Goal: Task Accomplishment & Management: Manage account settings

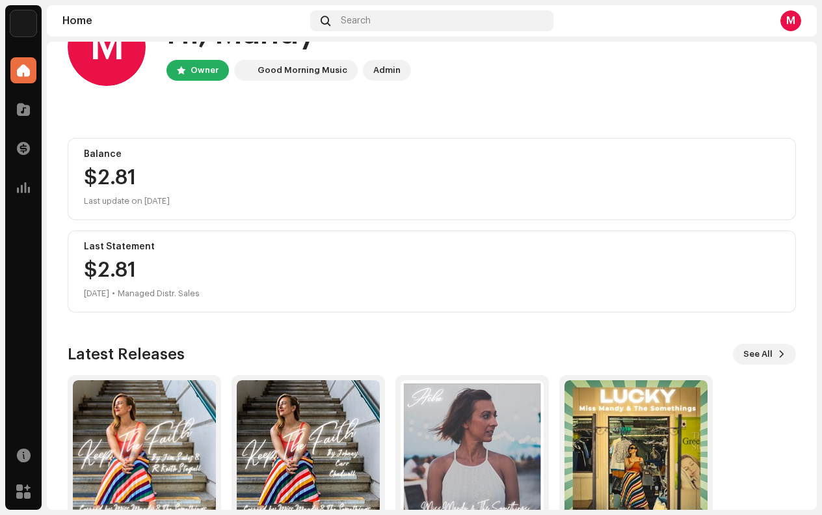
scroll to position [128, 0]
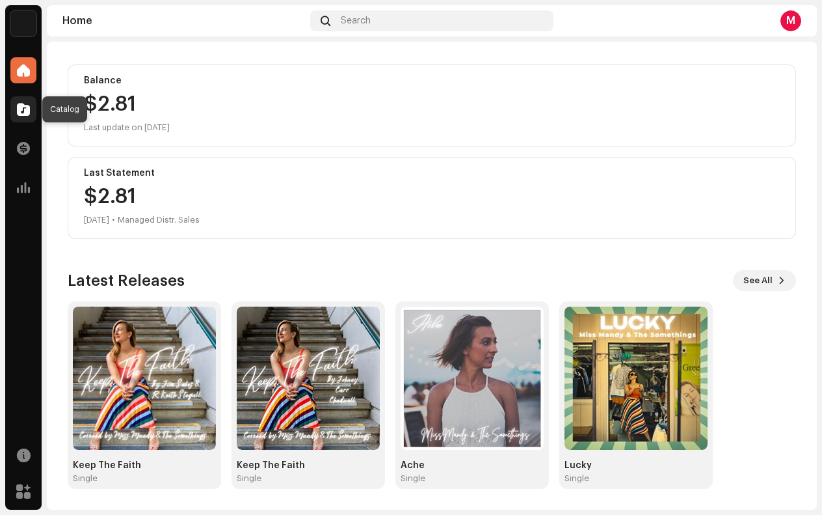
click at [21, 116] on div at bounding box center [23, 109] width 26 height 26
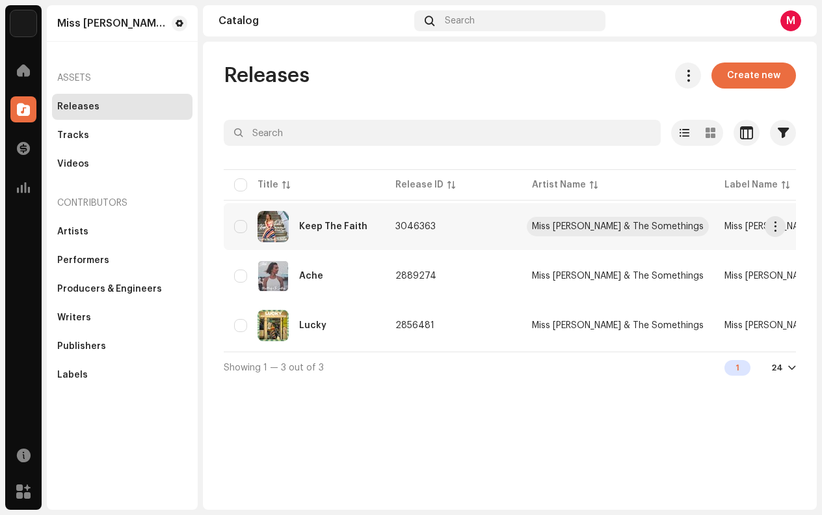
click at [545, 229] on div "Miss [PERSON_NAME] & The Somethings" at bounding box center [618, 226] width 172 height 9
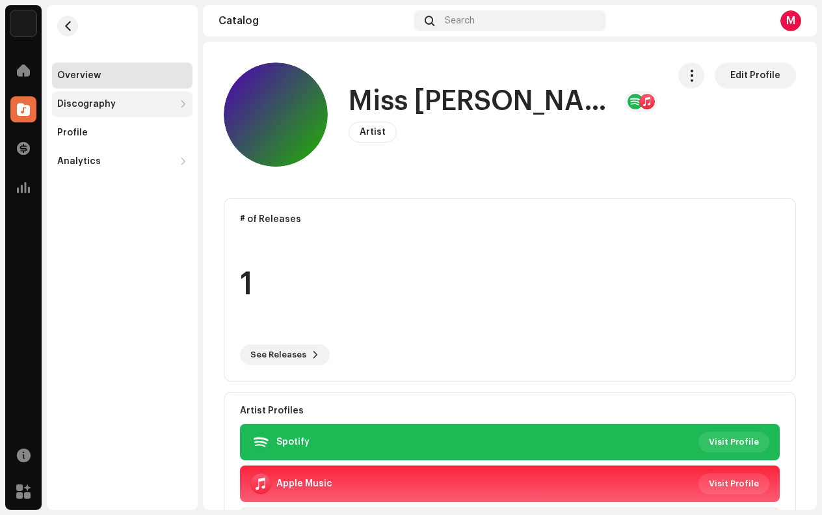
click at [104, 108] on div "Discography" at bounding box center [86, 104] width 59 height 10
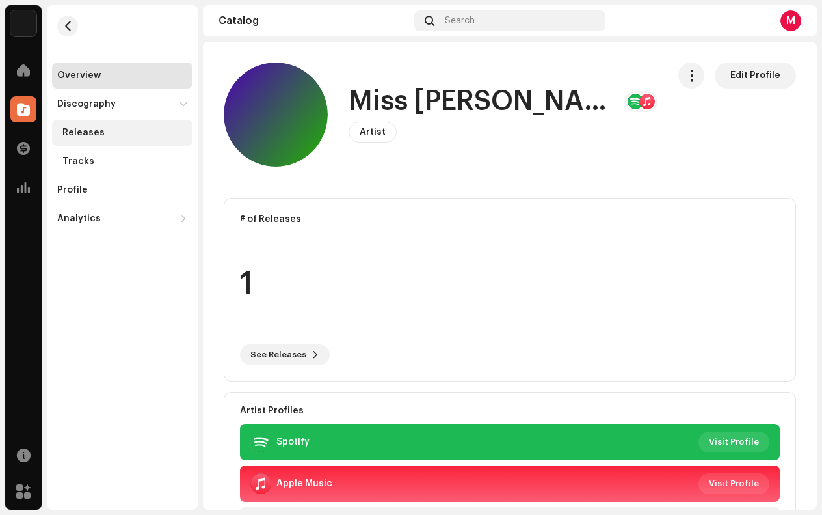
click at [83, 135] on div "Releases" at bounding box center [83, 133] width 42 height 10
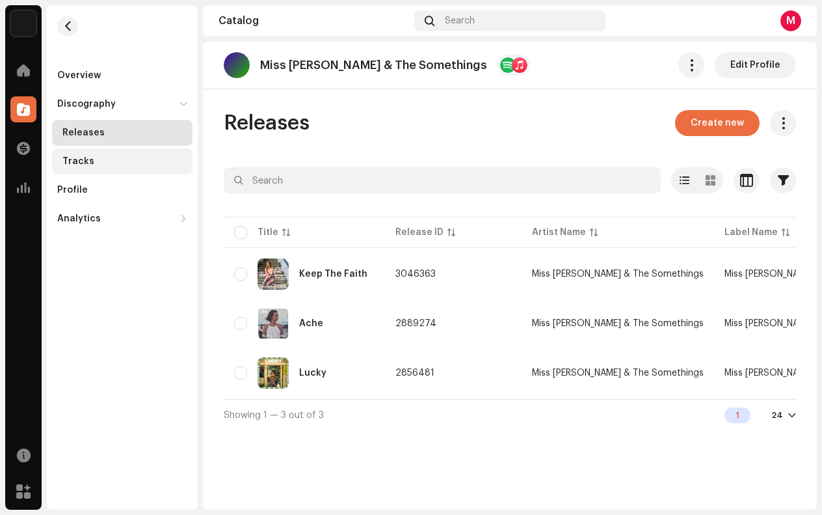
click at [122, 165] on div "Tracks" at bounding box center [124, 161] width 125 height 10
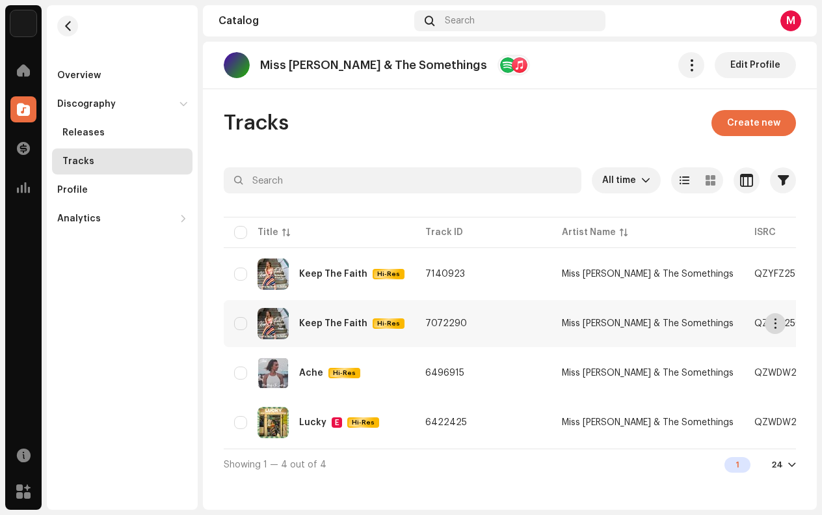
click at [777, 326] on span "button" at bounding box center [776, 323] width 10 height 10
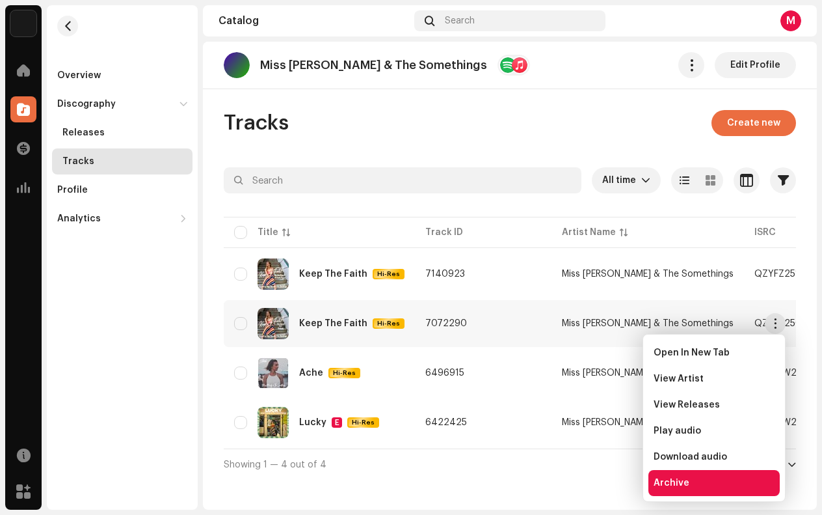
click at [675, 485] on span "Archive" at bounding box center [672, 483] width 36 height 10
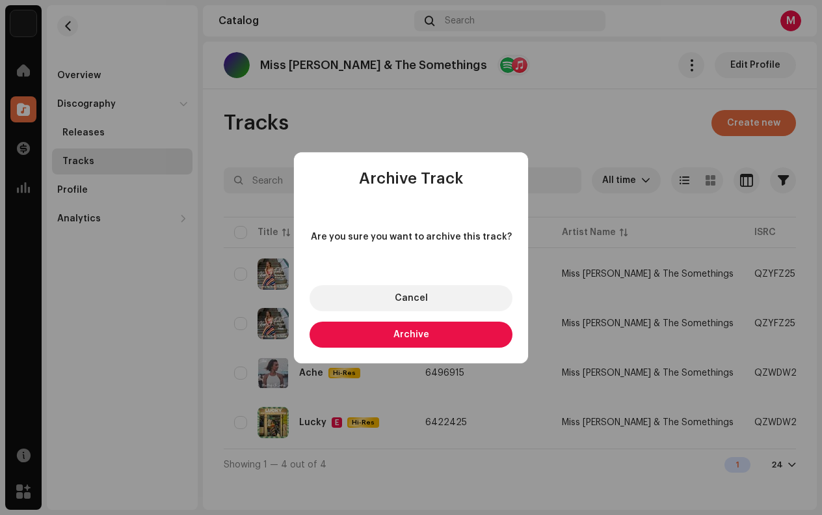
click at [433, 342] on button "Archive" at bounding box center [411, 334] width 203 height 26
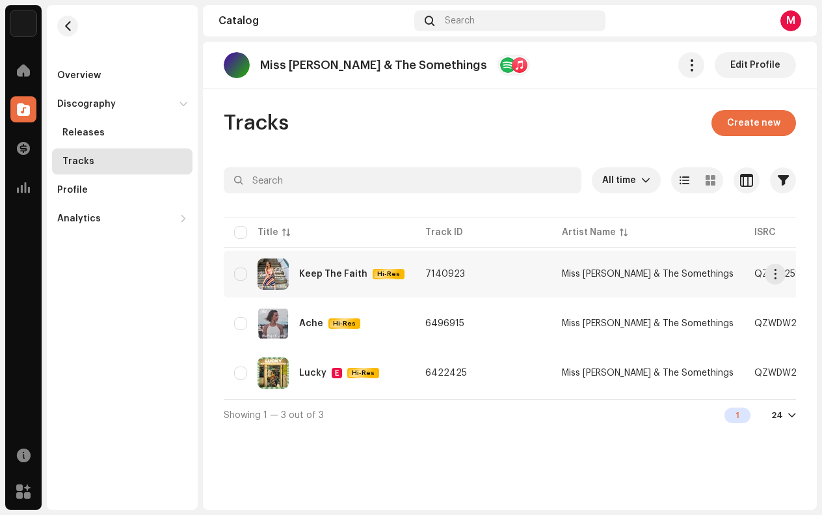
click at [555, 267] on td "Miss [PERSON_NAME] & The Somethings" at bounding box center [648, 273] width 193 height 47
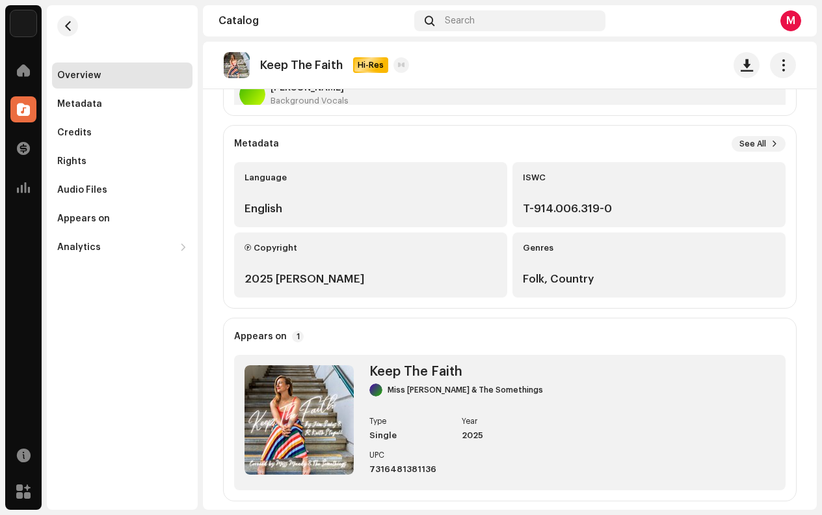
scroll to position [265, 0]
click at [26, 456] on span at bounding box center [24, 455] width 14 height 10
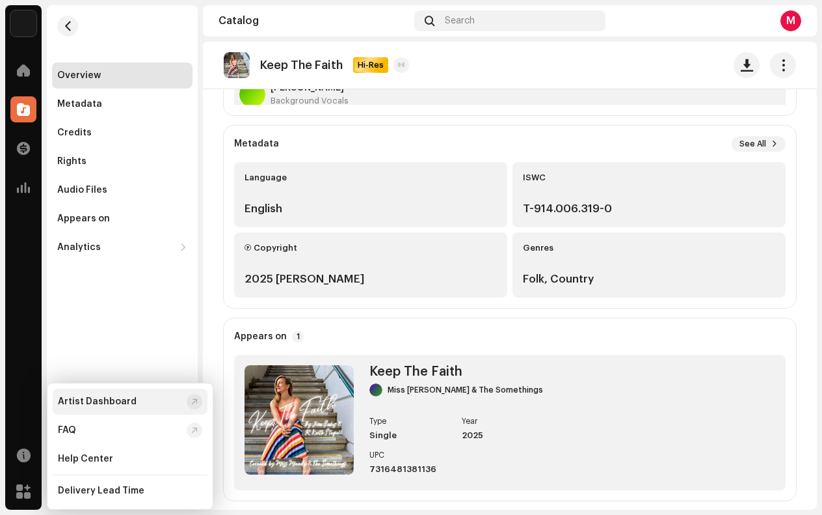
click at [187, 405] on div "Artist Dashboard" at bounding box center [130, 401] width 155 height 26
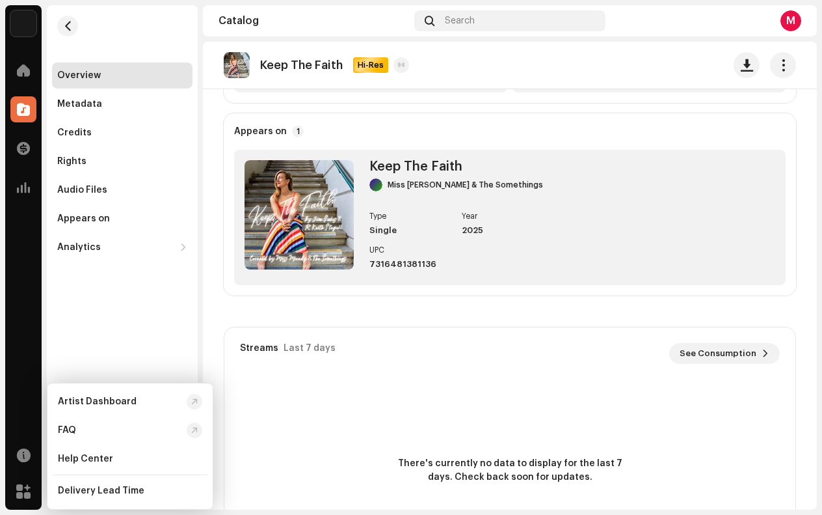
scroll to position [477, 0]
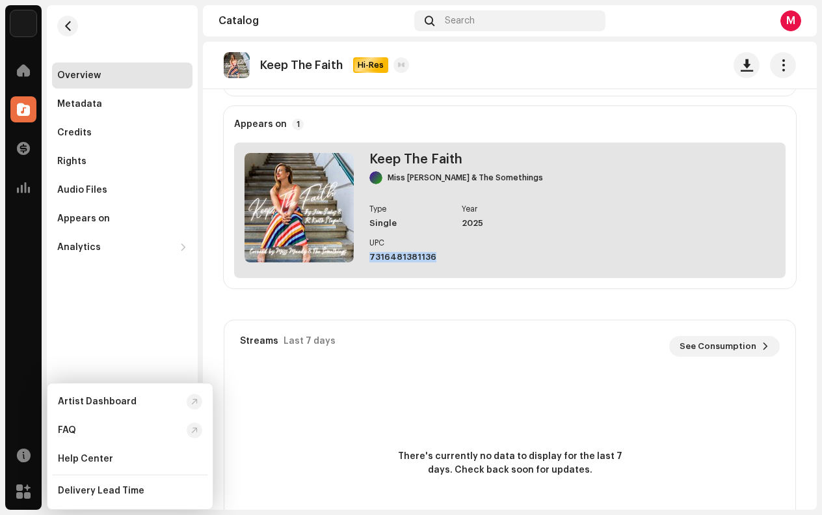
drag, startPoint x: 371, startPoint y: 254, endPoint x: 437, endPoint y: 255, distance: 66.4
click at [437, 255] on div "Type Single Year 2025 UPC 7316481381136" at bounding box center [457, 233] width 174 height 57
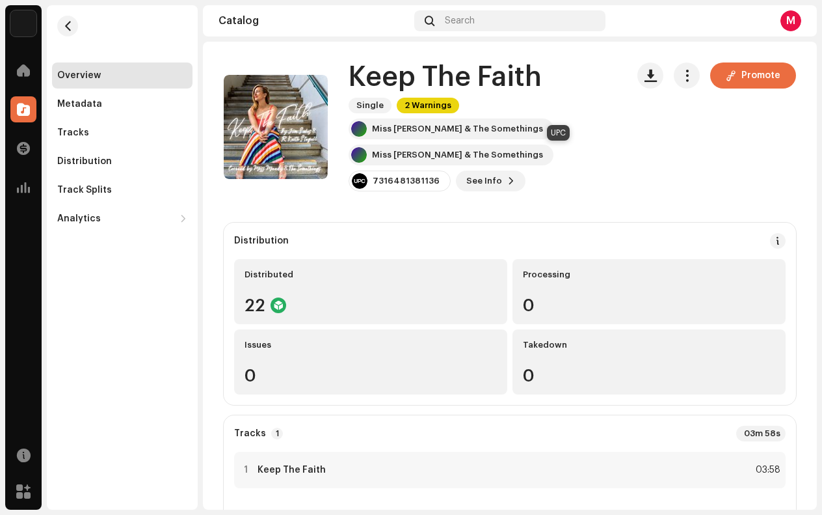
click at [440, 176] on div "7316481381136" at bounding box center [406, 181] width 67 height 10
drag, startPoint x: 535, startPoint y: 155, endPoint x: 604, endPoint y: 157, distance: 68.3
click at [451, 170] on div "7316481381136" at bounding box center [400, 180] width 102 height 21
drag, startPoint x: 597, startPoint y: 157, endPoint x: 580, endPoint y: 156, distance: 16.3
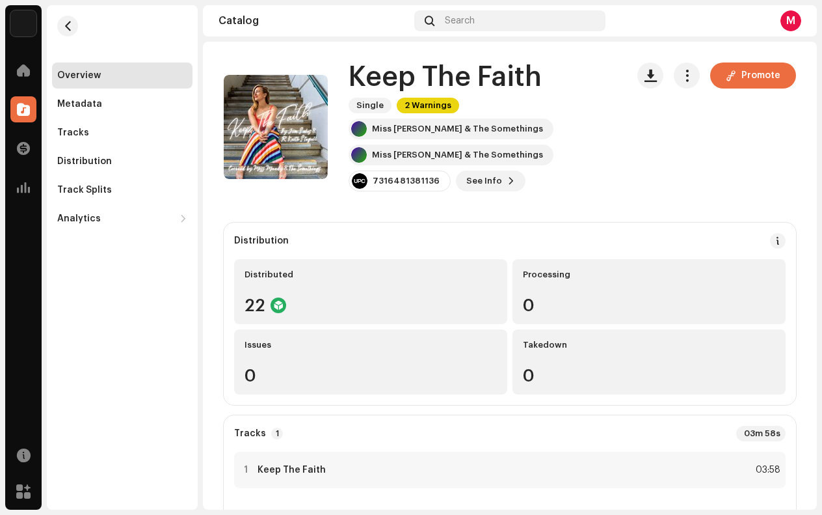
click at [440, 176] on div "7316481381136" at bounding box center [406, 181] width 67 height 10
click at [368, 173] on div at bounding box center [360, 181] width 16 height 16
click at [456, 180] on button "See Info" at bounding box center [491, 180] width 70 height 21
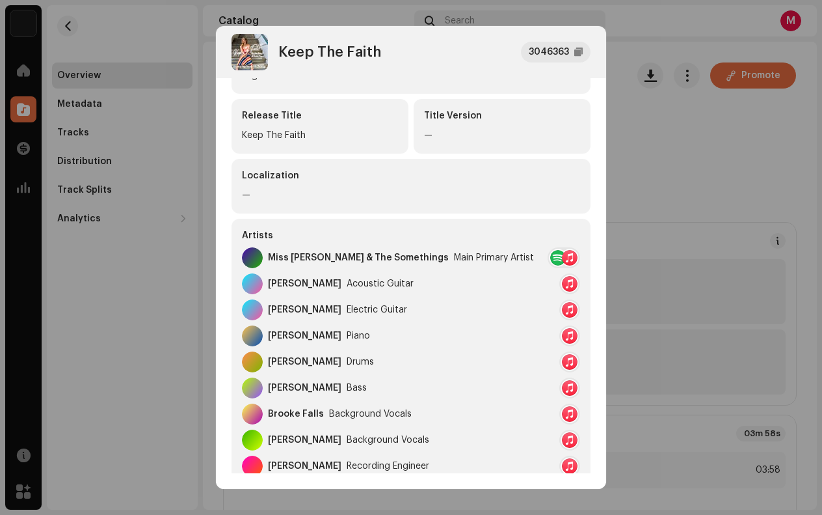
scroll to position [445, 0]
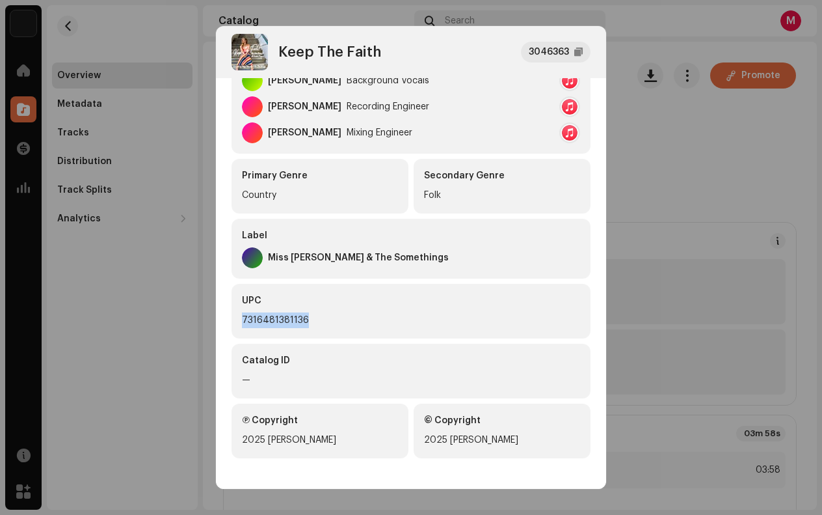
drag, startPoint x: 243, startPoint y: 317, endPoint x: 311, endPoint y: 317, distance: 68.3
click at [311, 317] on div "7316481381136" at bounding box center [411, 320] width 338 height 16
copy div "7316481381136"
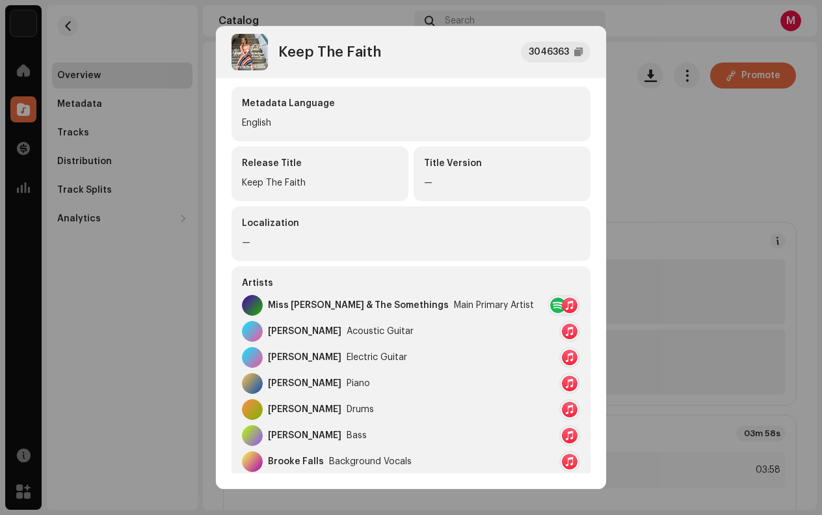
scroll to position [0, 0]
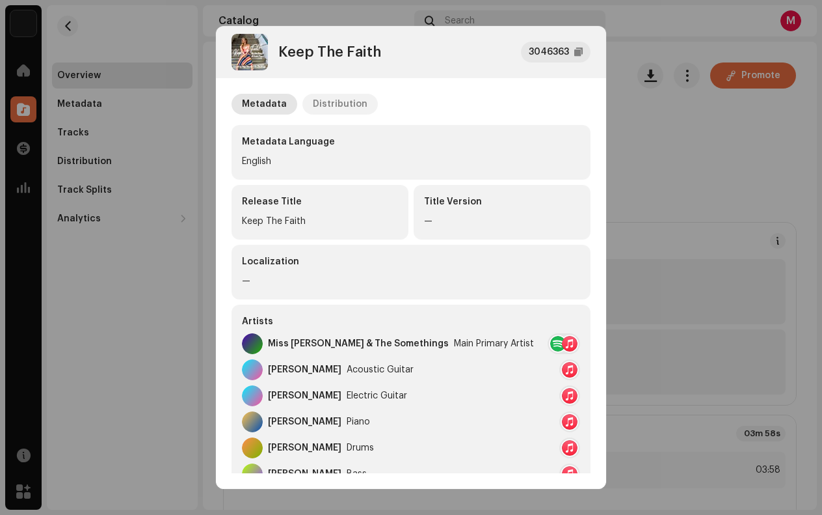
click at [333, 106] on div "Distribution" at bounding box center [340, 104] width 55 height 21
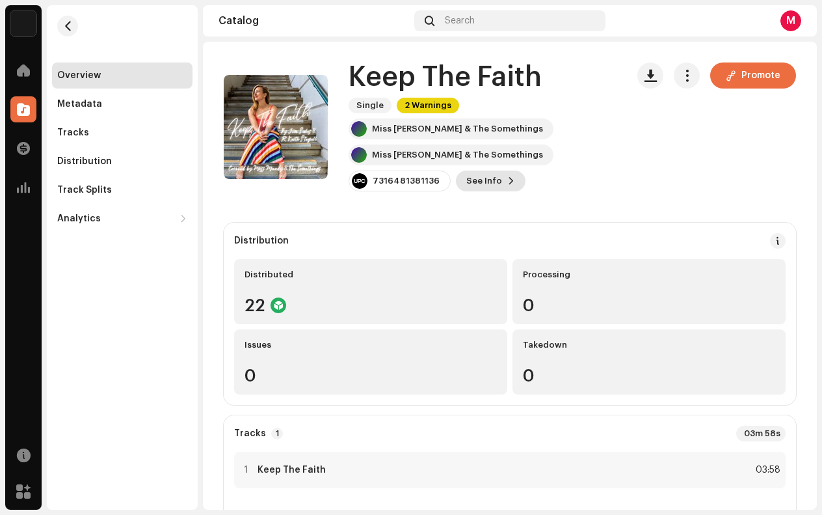
click at [507, 182] on span at bounding box center [511, 181] width 8 height 10
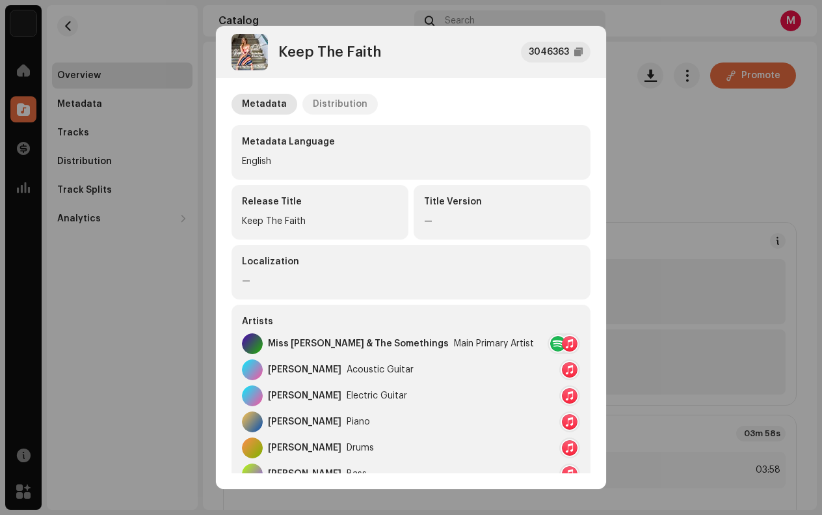
click at [329, 108] on div "Distribution" at bounding box center [340, 104] width 55 height 21
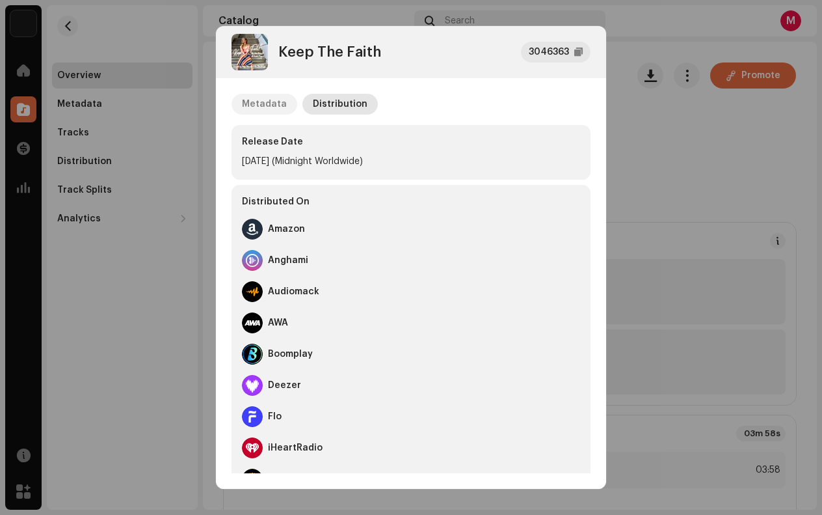
click at [259, 108] on div "Metadata" at bounding box center [264, 104] width 45 height 21
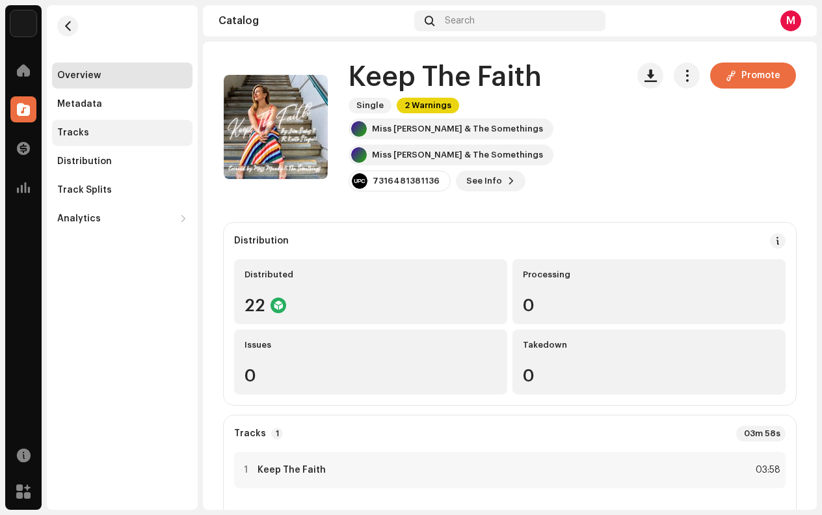
click at [67, 140] on div "Tracks" at bounding box center [122, 133] width 141 height 26
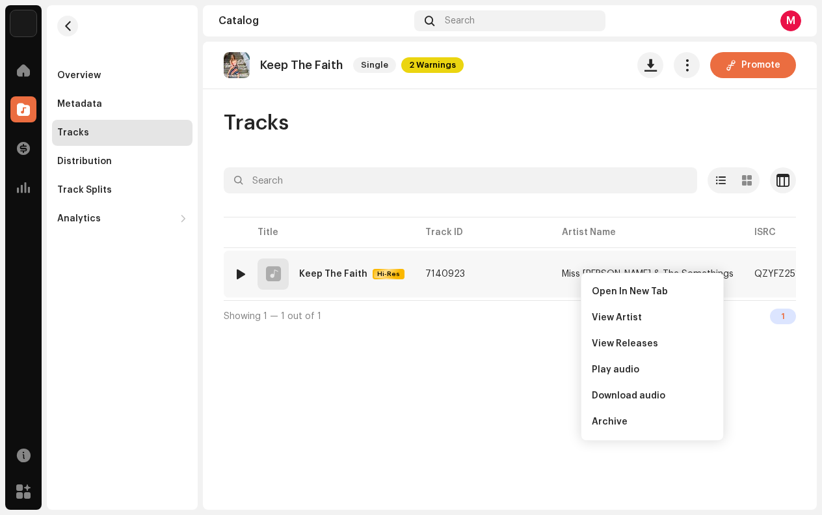
click at [784, 277] on button "button" at bounding box center [775, 273] width 21 height 21
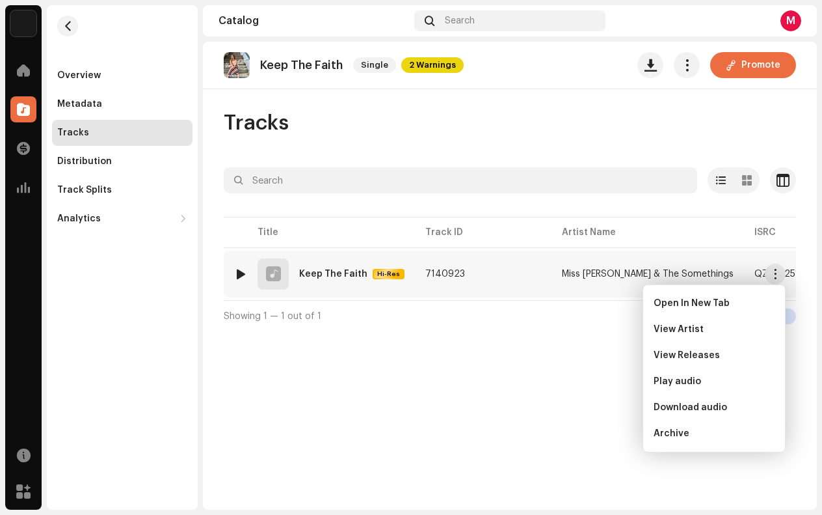
click at [755, 275] on div "QZYFZ2514475" at bounding box center [789, 273] width 69 height 9
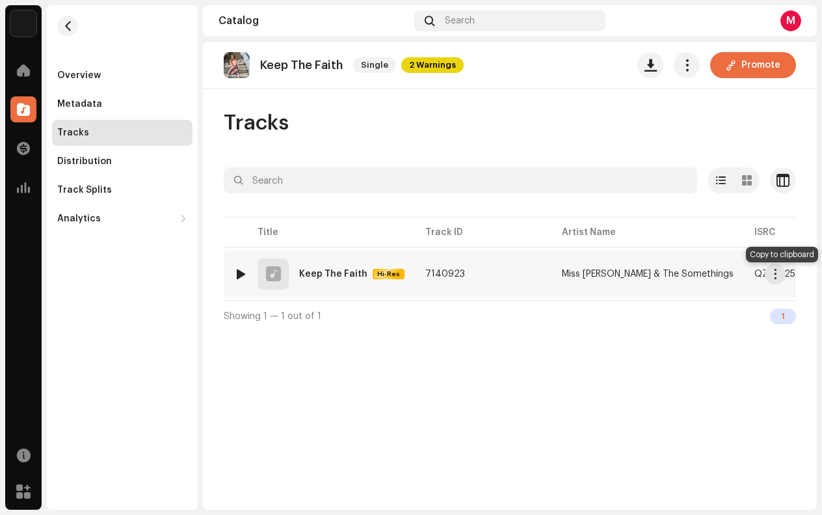
click at [822, 278] on button "button" at bounding box center [837, 274] width 16 height 16
click at [755, 277] on div "QZYFZ2514475" at bounding box center [789, 273] width 69 height 9
click at [785, 281] on re-m-actions-button at bounding box center [775, 273] width 21 height 21
click at [822, 279] on button "button" at bounding box center [837, 274] width 16 height 16
click at [347, 279] on div "1 Keep The Faith Hi-Res" at bounding box center [319, 273] width 170 height 31
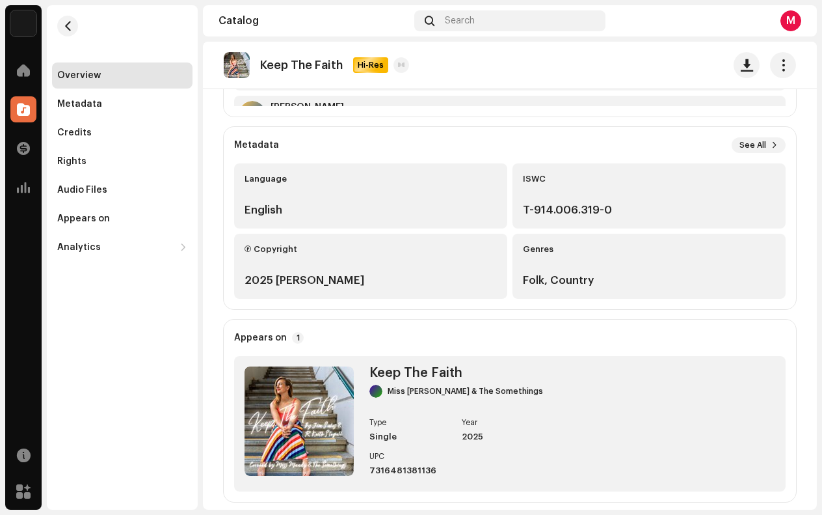
scroll to position [275, 0]
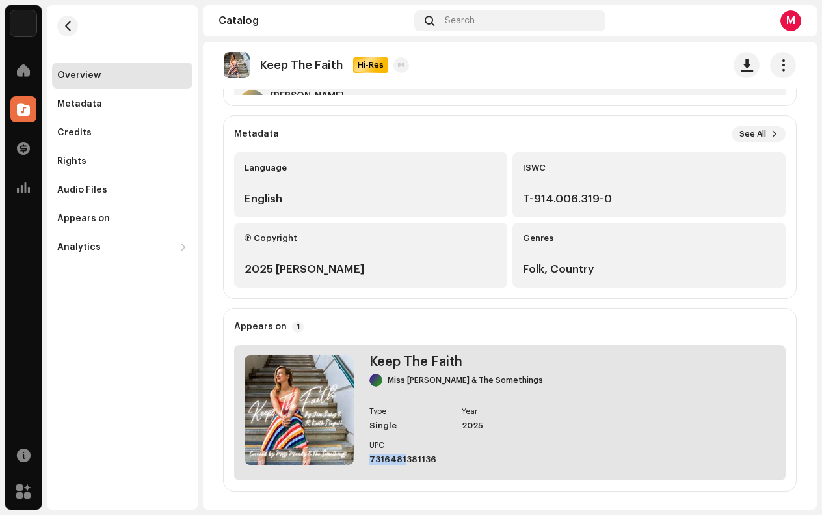
drag, startPoint x: 401, startPoint y: 459, endPoint x: 368, endPoint y: 459, distance: 33.2
click at [368, 459] on div "Keep The Faith Miss Mandy & The Somethings Type Single Year 2025 UPC 7316481381…" at bounding box center [510, 412] width 552 height 135
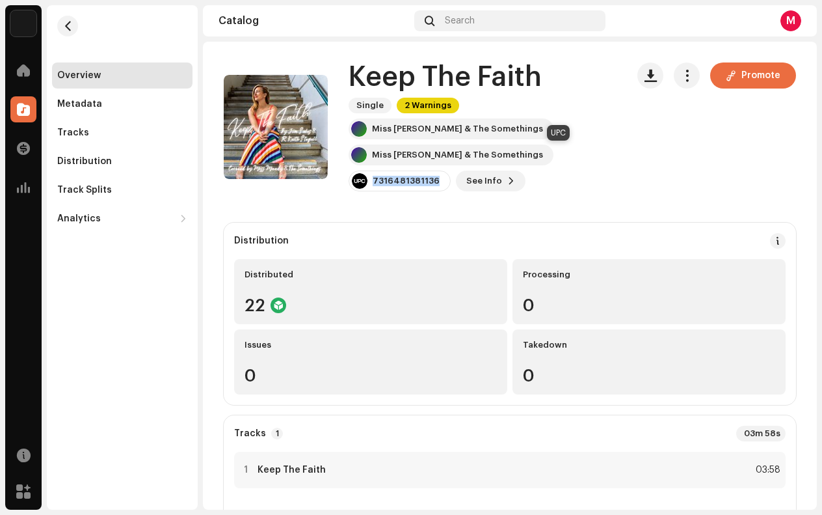
drag, startPoint x: 535, startPoint y: 153, endPoint x: 601, endPoint y: 147, distance: 66.6
click at [451, 170] on div "7316481381136" at bounding box center [400, 180] width 102 height 21
copy div "7316481381136"
